Goal: Task Accomplishment & Management: Complete application form

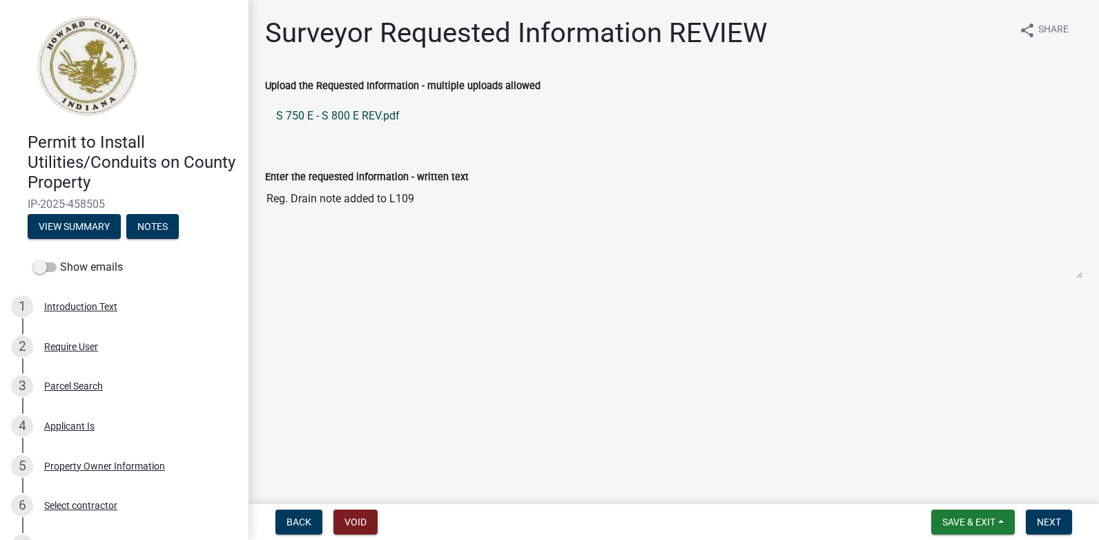
click at [349, 115] on link "S 750 E - S 800 E REV.pdf" at bounding box center [674, 115] width 818 height 33
click at [950, 521] on span "Save & Exit" at bounding box center [969, 522] width 53 height 11
click at [934, 479] on button "Save & Exit" at bounding box center [960, 486] width 111 height 33
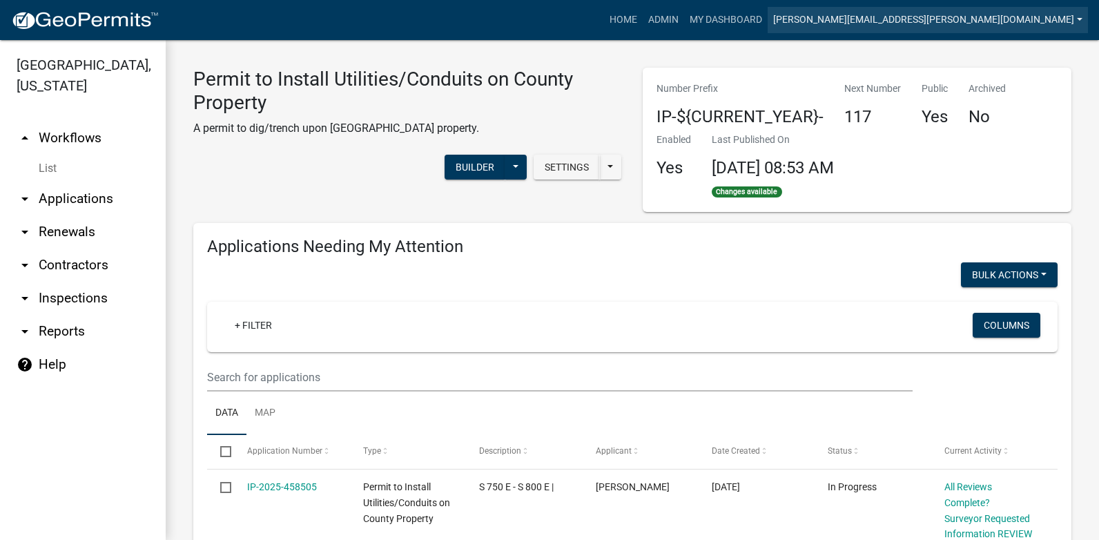
click at [967, 18] on link "[PERSON_NAME][EMAIL_ADDRESS][PERSON_NAME][DOMAIN_NAME]" at bounding box center [928, 20] width 320 height 26
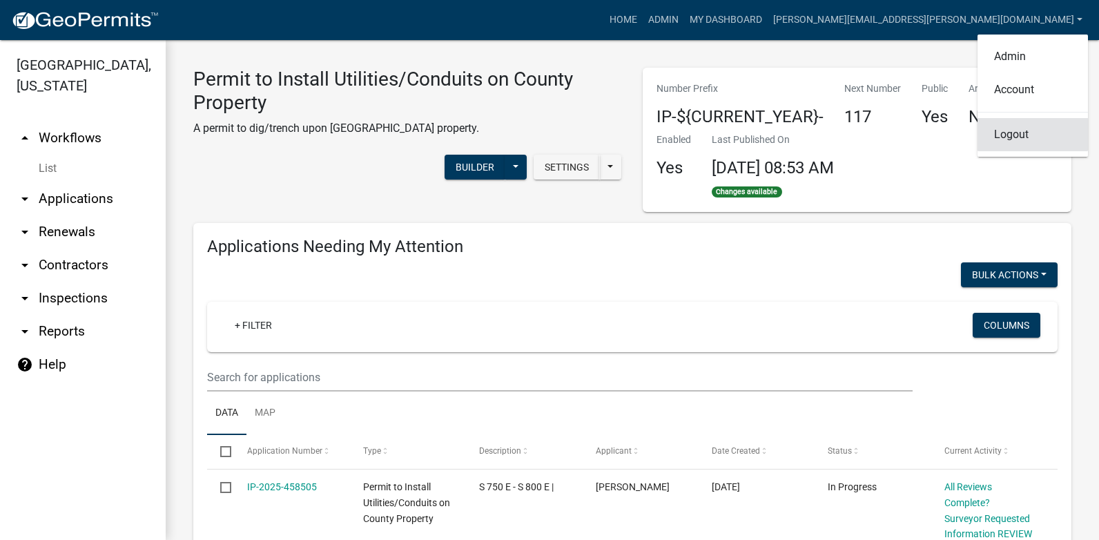
click at [1016, 133] on link "Logout" at bounding box center [1033, 134] width 111 height 33
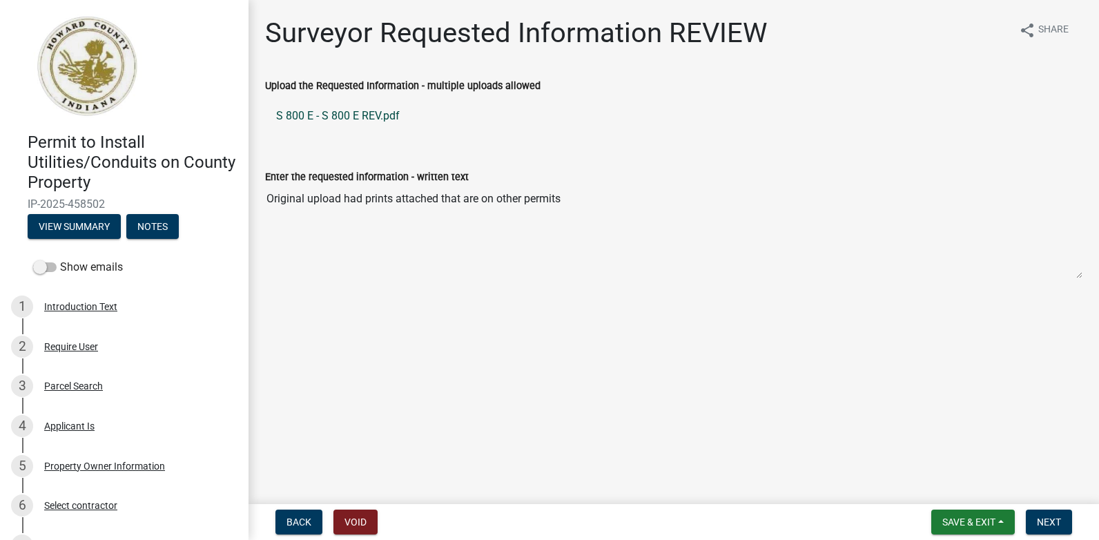
click at [367, 113] on link "S 800 E - S 800 E REV.pdf" at bounding box center [674, 115] width 818 height 33
click at [959, 524] on span "Save & Exit" at bounding box center [969, 522] width 53 height 11
click at [937, 490] on button "Save & Exit" at bounding box center [960, 486] width 111 height 33
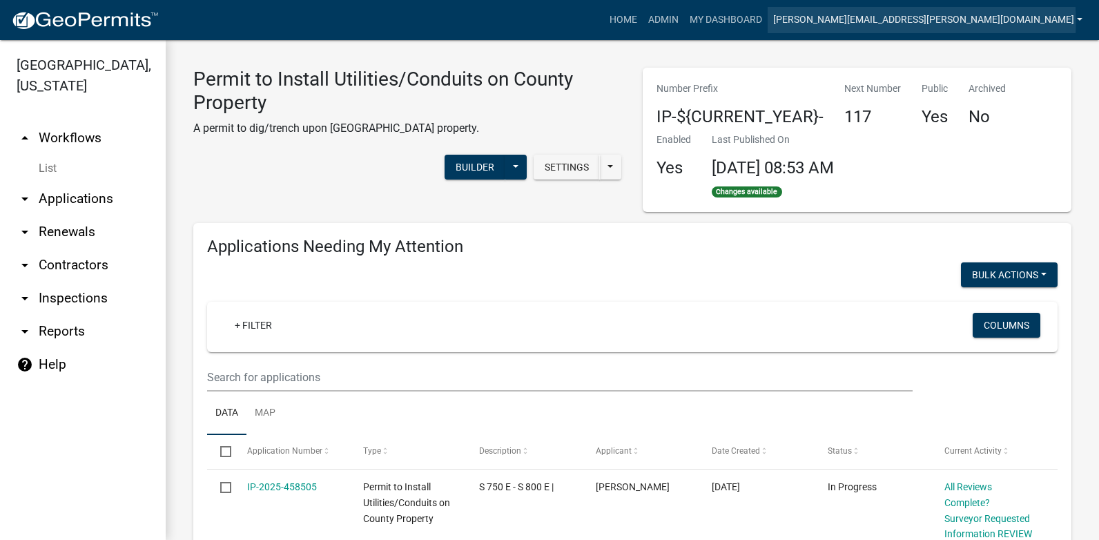
click at [934, 21] on link "[PERSON_NAME][EMAIL_ADDRESS][PERSON_NAME][DOMAIN_NAME]" at bounding box center [928, 20] width 320 height 26
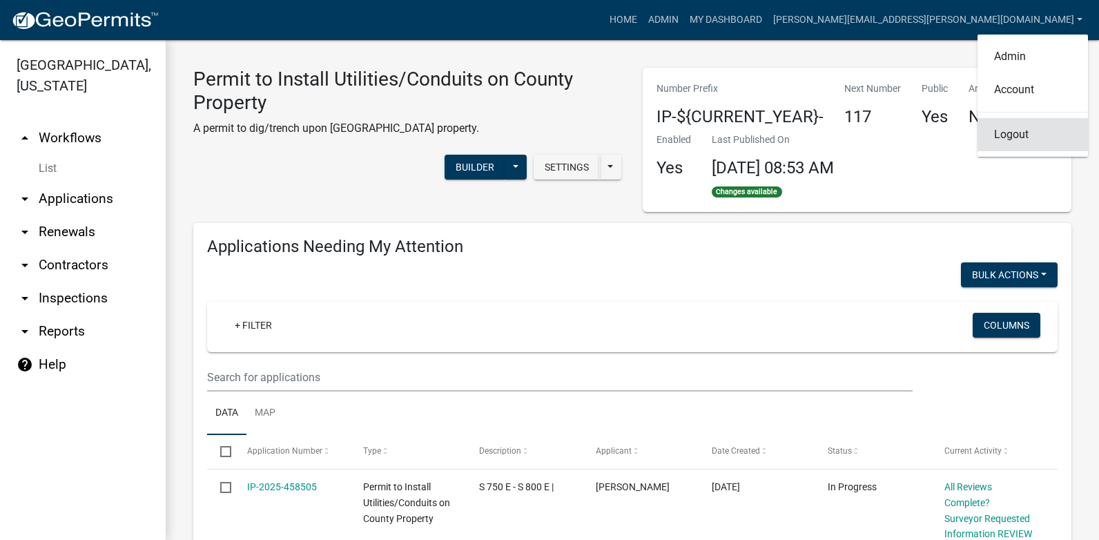
click at [1008, 130] on link "Logout" at bounding box center [1033, 134] width 111 height 33
